Goal: Task Accomplishment & Management: Manage account settings

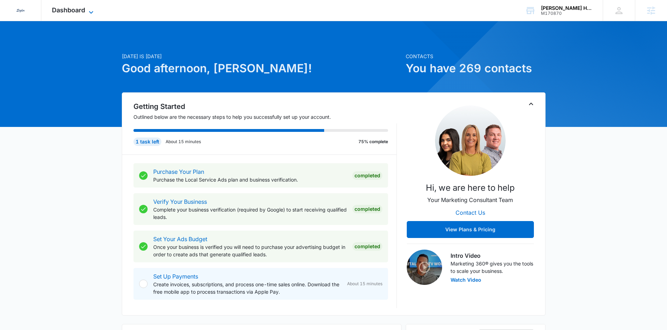
click at [69, 12] on span "Dashboard" at bounding box center [68, 9] width 33 height 7
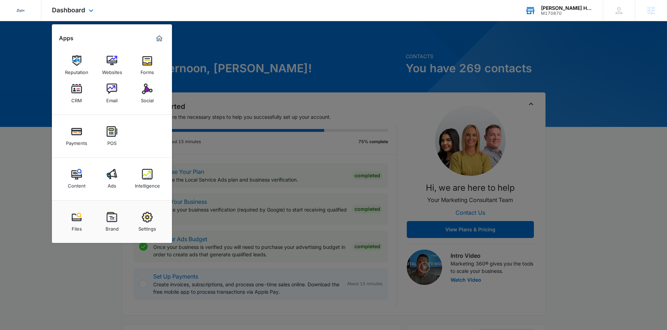
click at [588, 9] on div "[PERSON_NAME] Heating & Air Conditioning" at bounding box center [567, 8] width 52 height 6
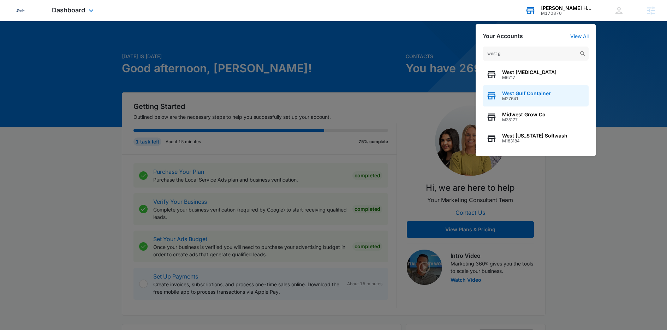
type input "west g"
click at [546, 99] on span "M27641" at bounding box center [526, 98] width 49 height 5
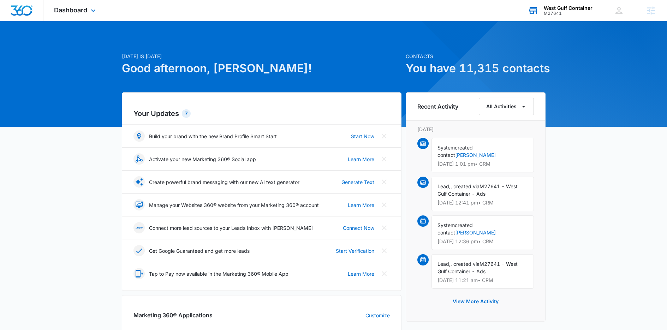
click at [67, 14] on div "Dashboard Apps Reputation Websites Forms CRM Email Social Shop Content Ads Inte…" at bounding box center [75, 10] width 65 height 21
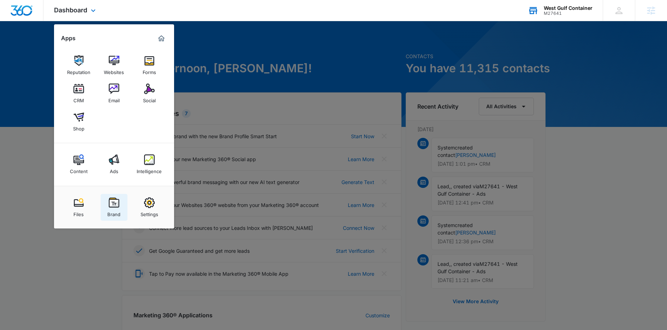
click at [116, 202] on img at bounding box center [114, 203] width 11 height 11
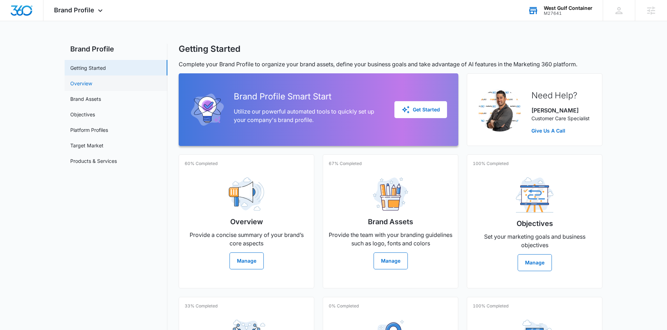
click at [90, 86] on link "Overview" at bounding box center [81, 83] width 22 height 7
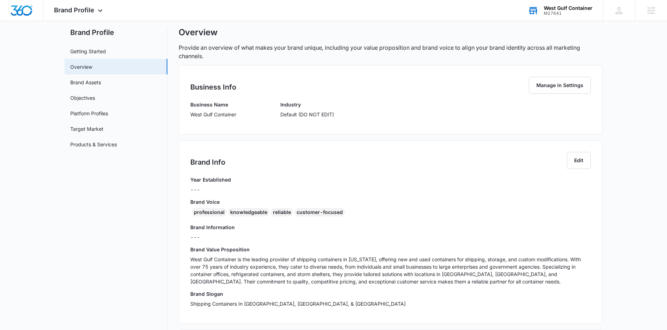
scroll to position [64, 0]
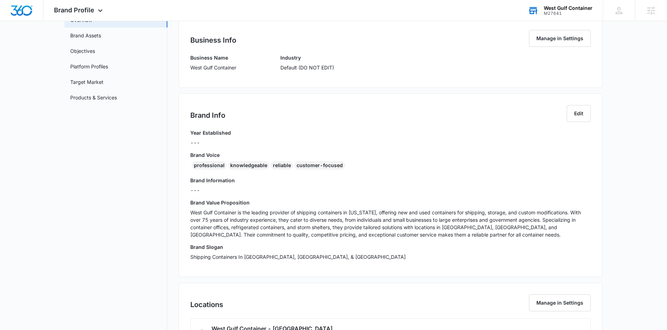
drag, startPoint x: 346, startPoint y: 170, endPoint x: 351, endPoint y: 168, distance: 5.2
click at [346, 170] on div "professional knowledgeable reliable customer-focused" at bounding box center [390, 166] width 400 height 11
drag, startPoint x: 325, startPoint y: 168, endPoint x: 190, endPoint y: 167, distance: 134.5
click at [190, 167] on div "professional knowledgeable reliable customer-focused" at bounding box center [390, 166] width 400 height 11
copy div "professional knowledgeable reliable customer-focused"
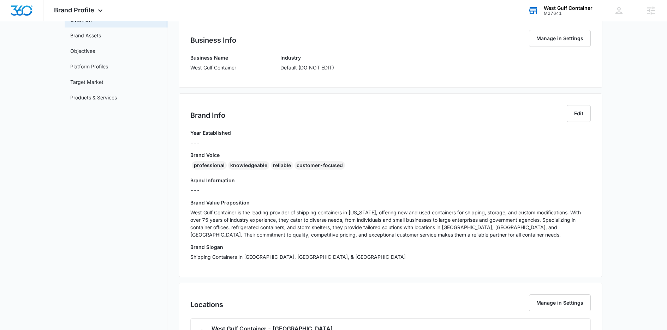
click at [217, 222] on p "West Gulf Container is the leading provider of shipping containers in [US_STATE…" at bounding box center [390, 224] width 400 height 30
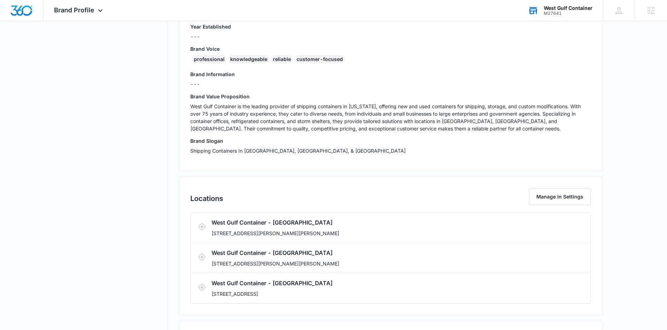
scroll to position [18, 0]
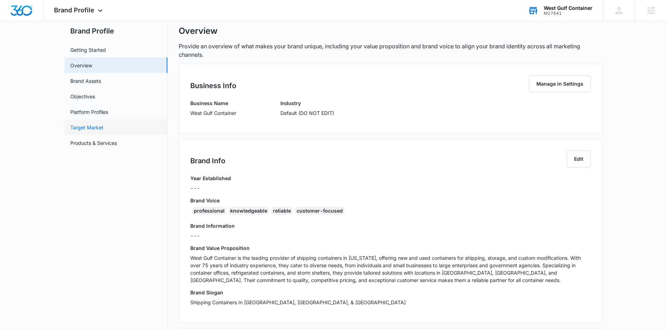
click at [90, 128] on link "Target Market" at bounding box center [86, 127] width 33 height 7
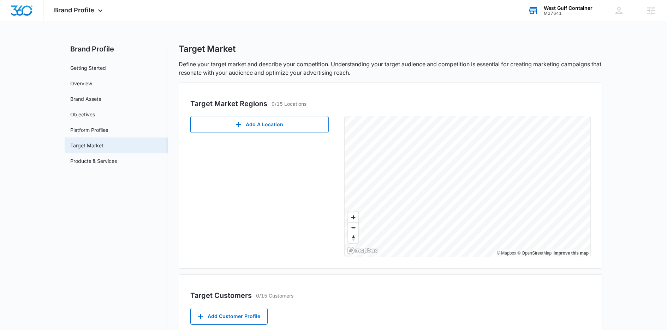
click at [130, 191] on nav "Brand Profile Getting Started Overview Brand Assets Objectives Platform Profile…" at bounding box center [116, 262] width 103 height 436
click at [86, 11] on span "Brand Profile" at bounding box center [74, 9] width 40 height 7
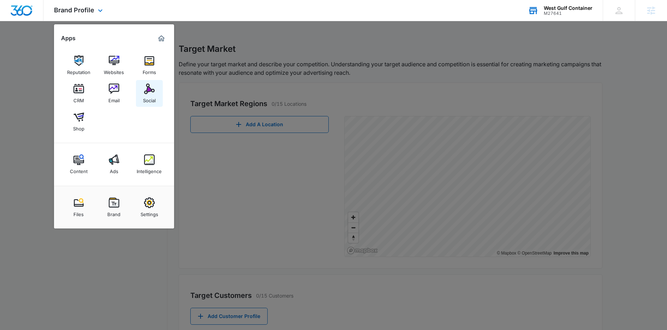
click at [142, 95] on link "Social" at bounding box center [149, 93] width 27 height 27
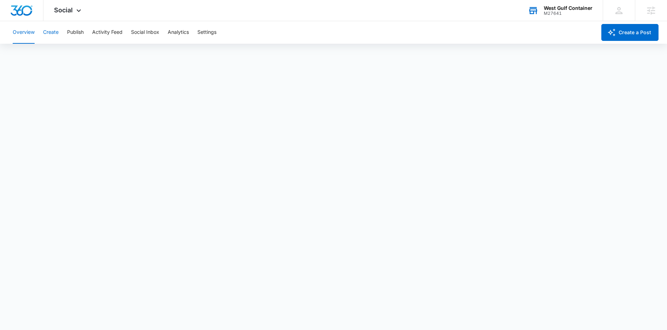
click at [47, 36] on button "Create" at bounding box center [51, 32] width 16 height 23
click at [75, 35] on button "Publish" at bounding box center [75, 32] width 17 height 23
click at [58, 56] on button "Schedules" at bounding box center [54, 54] width 24 height 20
click at [44, 35] on button "Create" at bounding box center [51, 32] width 16 height 23
